Goal: Information Seeking & Learning: Find contact information

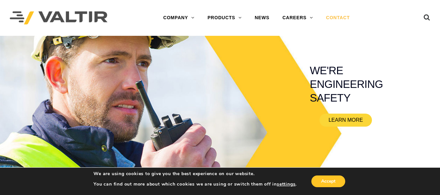
click at [338, 22] on link "CONTACT" at bounding box center [338, 17] width 37 height 13
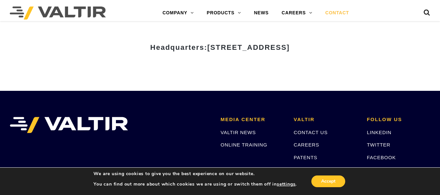
scroll to position [807, 0]
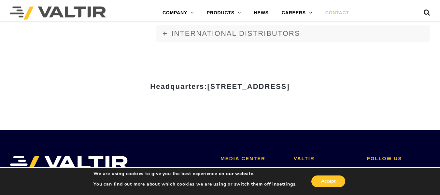
click at [207, 85] on span "[STREET_ADDRESS]" at bounding box center [248, 86] width 82 height 8
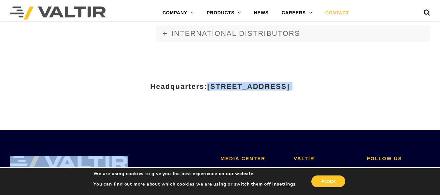
drag, startPoint x: 149, startPoint y: 85, endPoint x: 362, endPoint y: 86, distance: 213.5
click at [362, 86] on h3 "Headquarters: [STREET_ADDRESS]" at bounding box center [220, 87] width 381 height 8
copy body "[STREET_ADDRESS]"
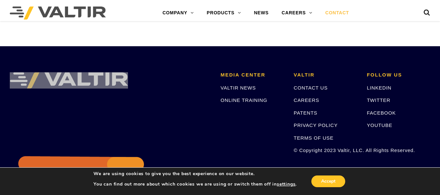
scroll to position [873, 0]
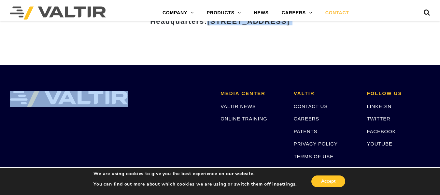
drag, startPoint x: 310, startPoint y: 109, endPoint x: 316, endPoint y: 111, distance: 6.2
click at [310, 109] on link "CONTACT US" at bounding box center [311, 107] width 34 height 6
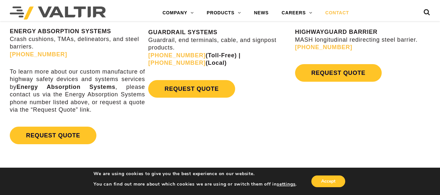
scroll to position [391, 0]
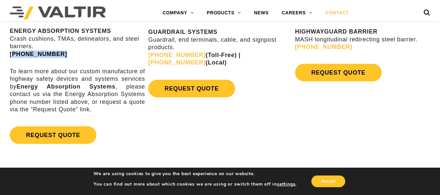
drag, startPoint x: 62, startPoint y: 54, endPoint x: 12, endPoint y: 54, distance: 49.2
click at [12, 54] on p "ENERGY ABSORPTION SYSTEMS Crash cushions, TMAs, delineators, and steel barriers…" at bounding box center [77, 42] width 135 height 31
copy link "888) 323-6374"
